Goal: Find specific page/section: Find specific page/section

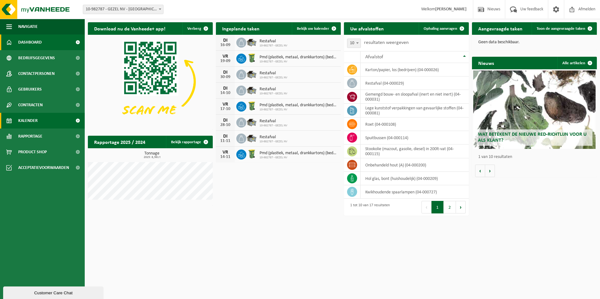
click at [31, 120] on span "Kalender" at bounding box center [27, 121] width 19 height 16
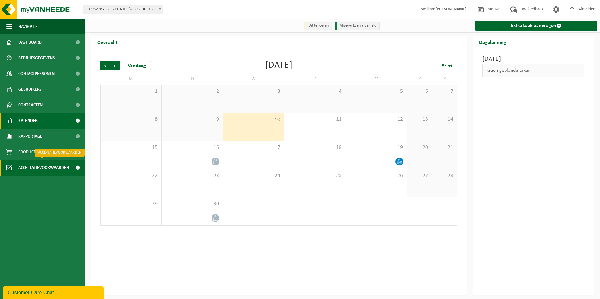
click at [57, 166] on span "Acceptatievoorwaarden" at bounding box center [43, 168] width 51 height 16
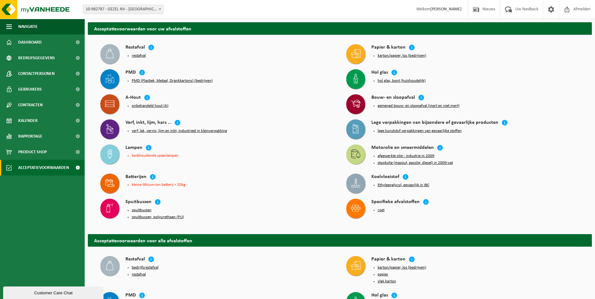
click at [380, 210] on button "roet" at bounding box center [381, 210] width 7 height 5
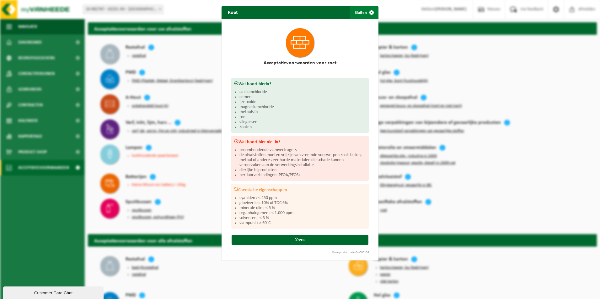
click at [370, 13] on span "button" at bounding box center [371, 12] width 13 height 13
